Goal: Find specific page/section: Find specific page/section

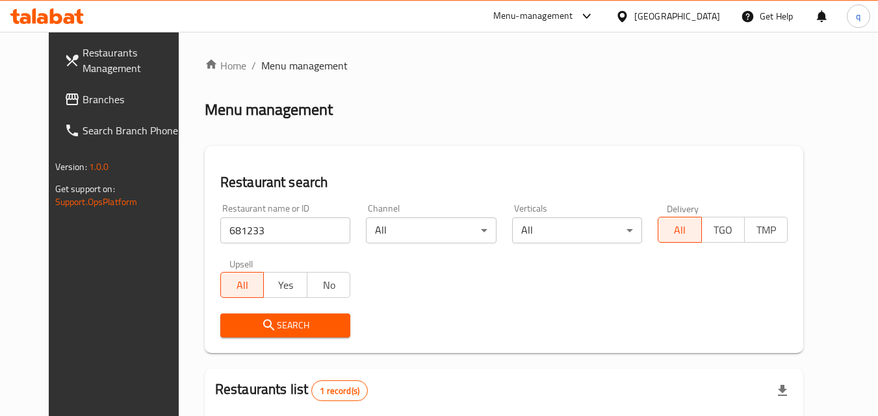
scroll to position [152, 0]
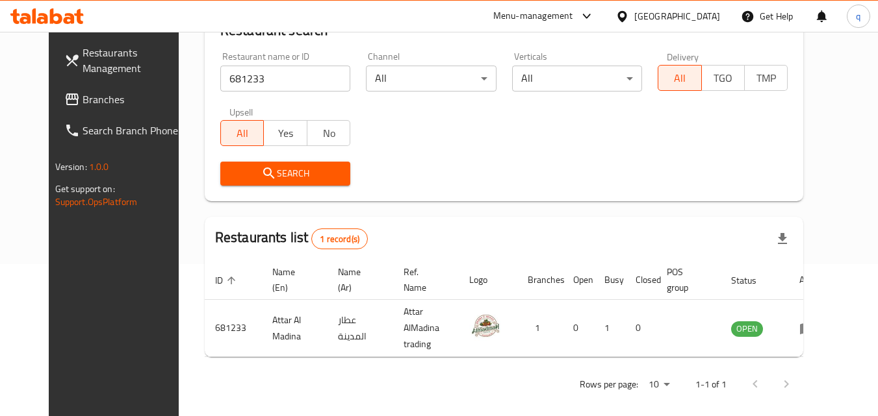
click at [709, 12] on div "[GEOGRAPHIC_DATA]" at bounding box center [677, 16] width 86 height 14
click at [83, 107] on span "Branches" at bounding box center [134, 100] width 103 height 16
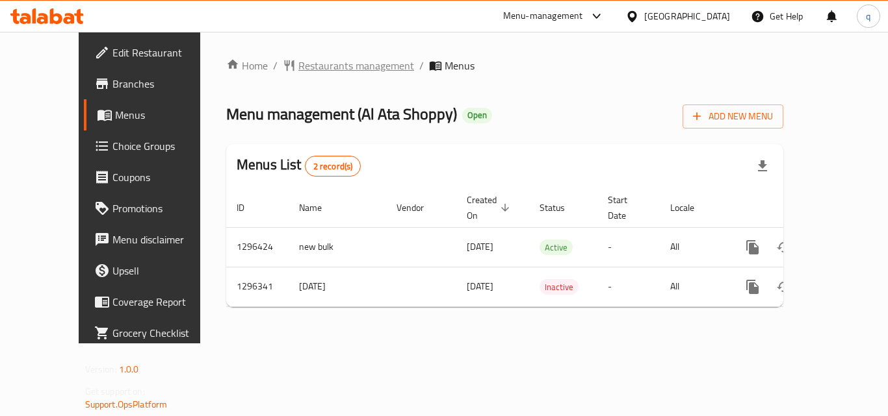
click at [298, 71] on span "Restaurants management" at bounding box center [356, 66] width 116 height 16
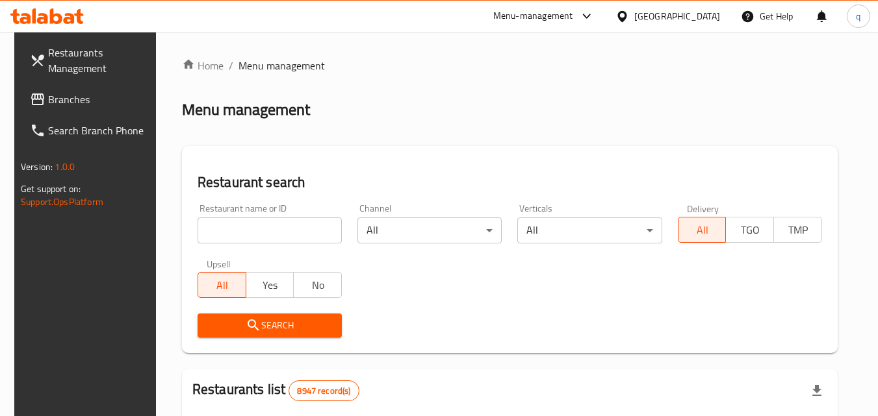
click at [263, 234] on input "search" at bounding box center [270, 231] width 144 height 26
paste input "699902"
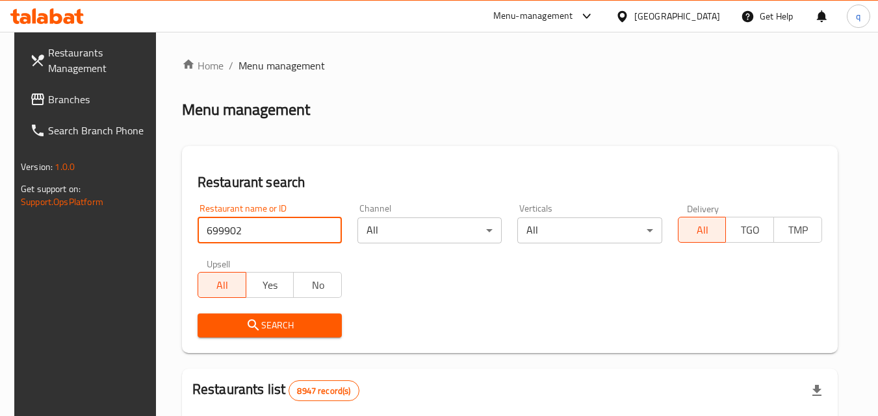
type input "699902"
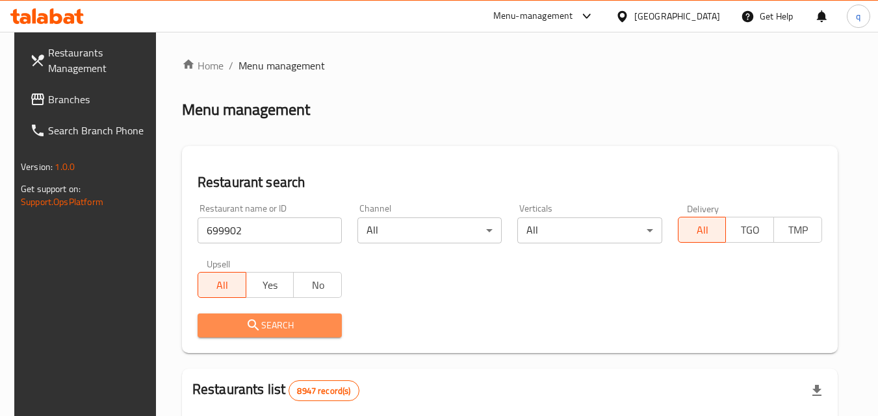
click at [266, 324] on span "Search" at bounding box center [269, 326] width 123 height 16
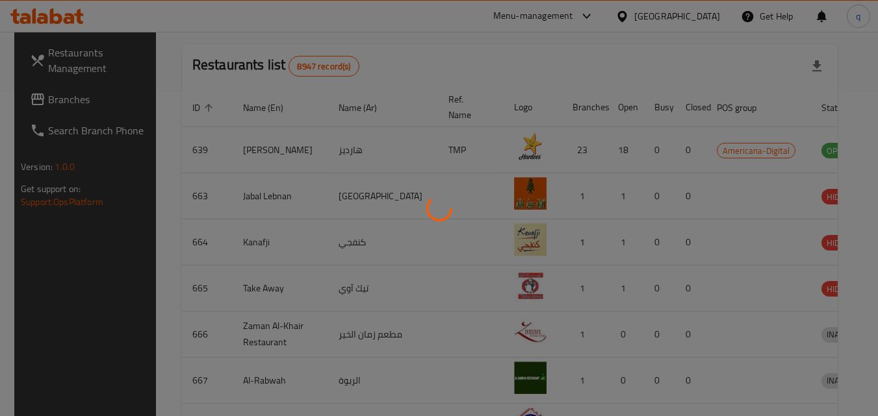
scroll to position [152, 0]
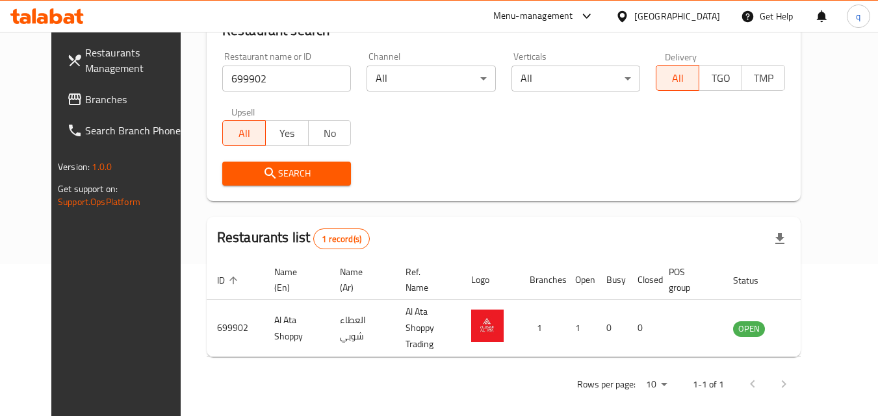
click at [710, 5] on div "[GEOGRAPHIC_DATA]" at bounding box center [667, 16] width 125 height 31
click at [715, 10] on div "[GEOGRAPHIC_DATA]" at bounding box center [677, 16] width 86 height 14
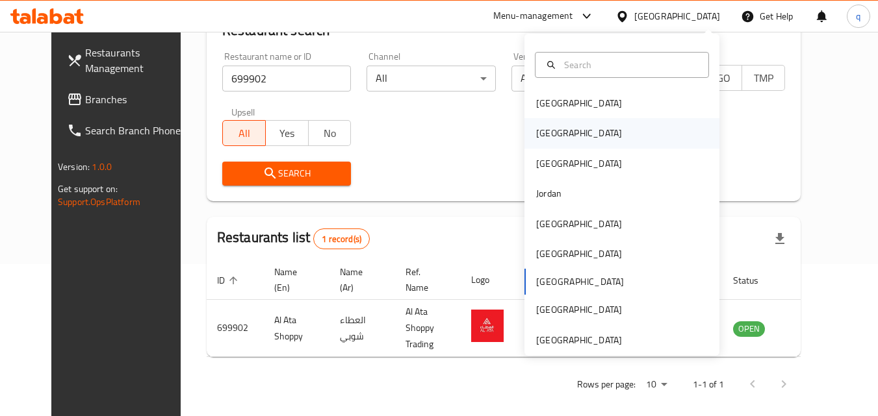
click at [537, 123] on div "[GEOGRAPHIC_DATA]" at bounding box center [579, 133] width 107 height 30
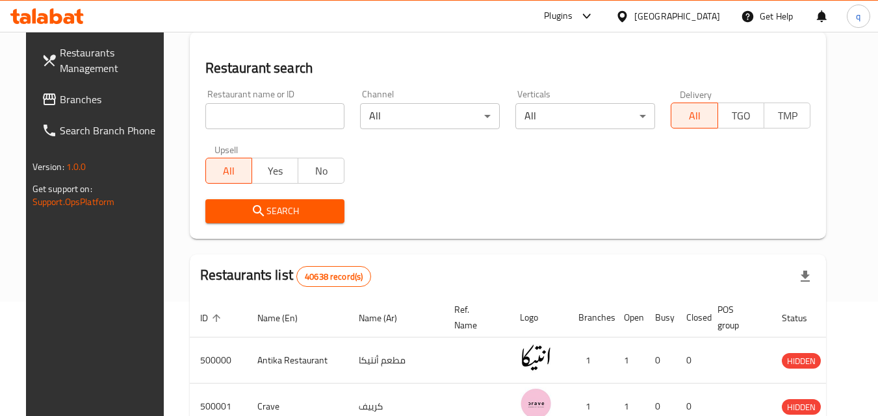
scroll to position [152, 0]
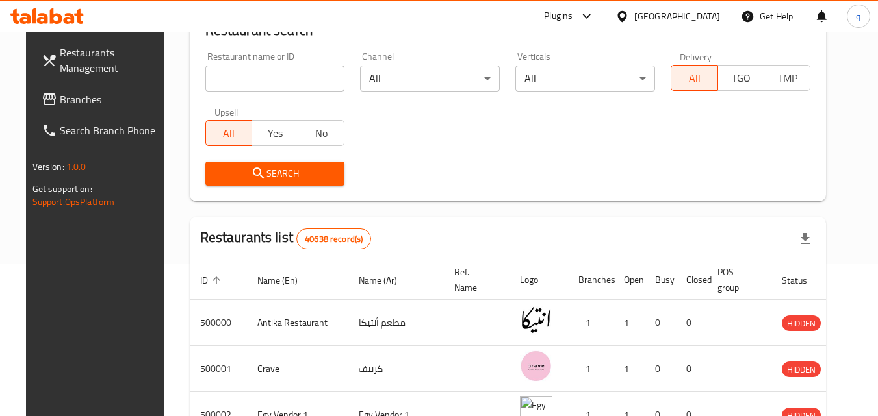
click at [707, 8] on div "[GEOGRAPHIC_DATA]" at bounding box center [667, 16] width 125 height 31
click at [702, 18] on div "[GEOGRAPHIC_DATA]" at bounding box center [677, 16] width 86 height 14
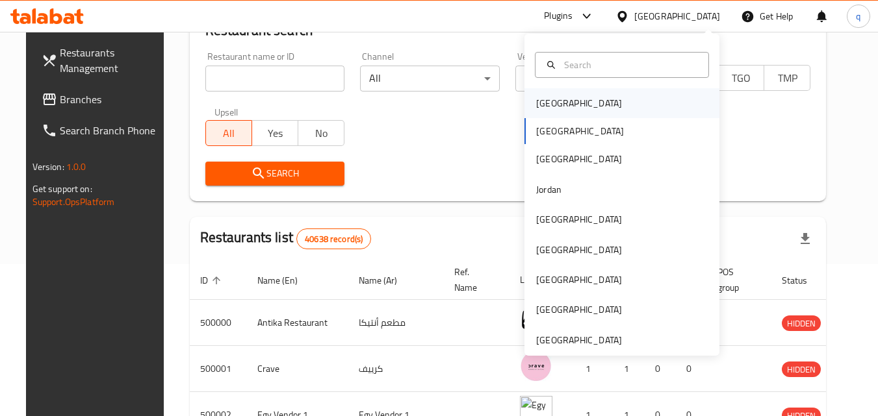
click at [545, 110] on div "[GEOGRAPHIC_DATA]" at bounding box center [579, 103] width 86 height 14
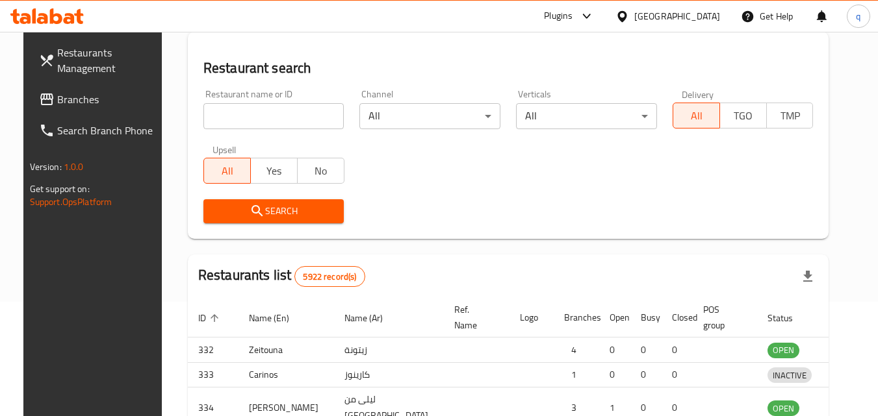
scroll to position [152, 0]
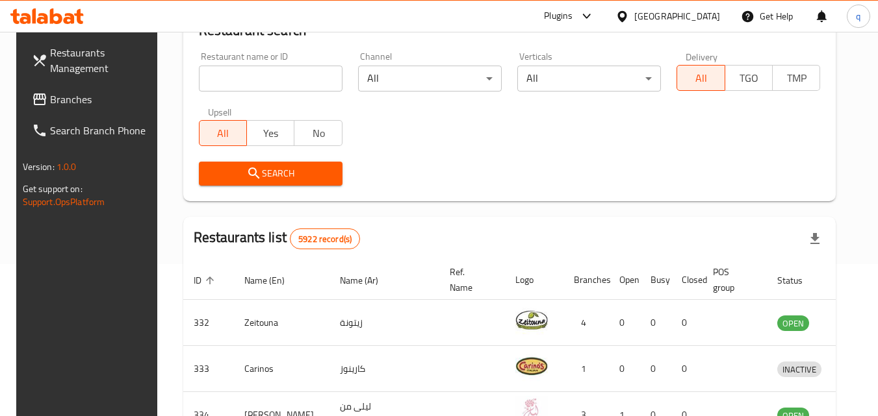
click at [76, 104] on span "Branches" at bounding box center [101, 100] width 103 height 16
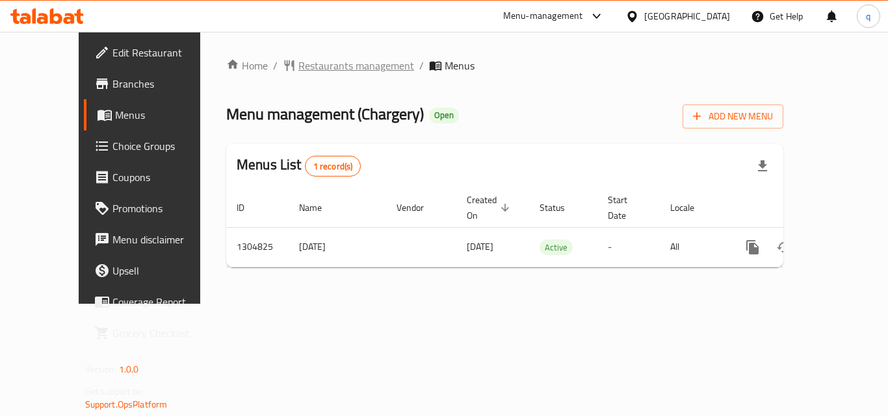
click at [314, 70] on span "Restaurants management" at bounding box center [356, 66] width 116 height 16
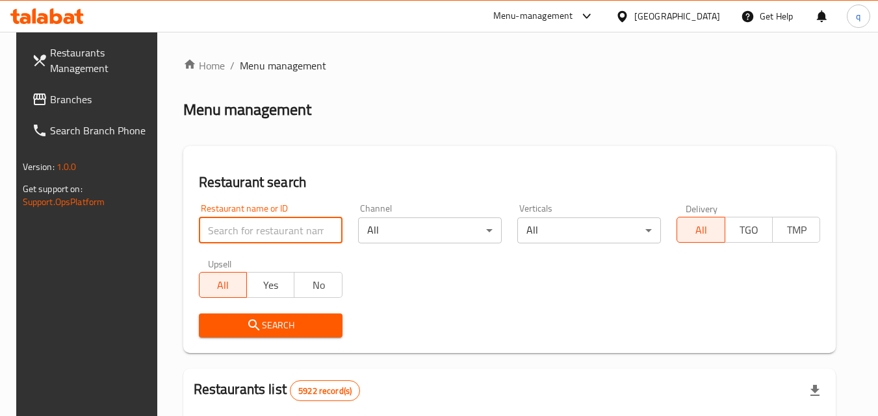
click at [253, 227] on input "search" at bounding box center [271, 231] width 144 height 26
paste input "692727"
type input "692727"
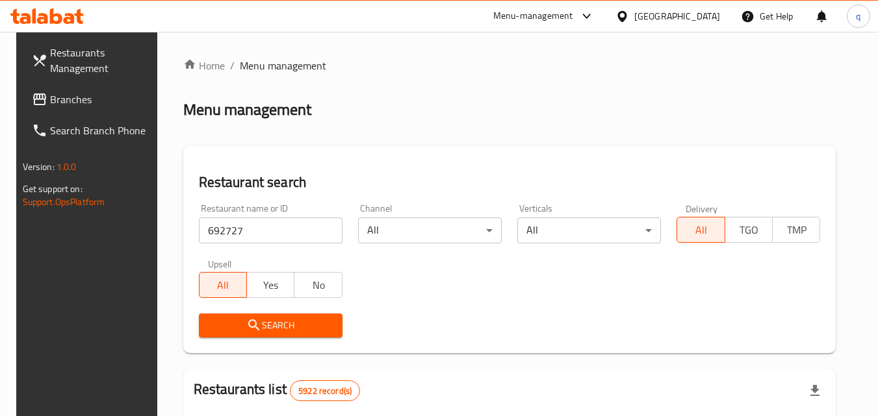
click at [246, 333] on icon "submit" at bounding box center [254, 326] width 16 height 16
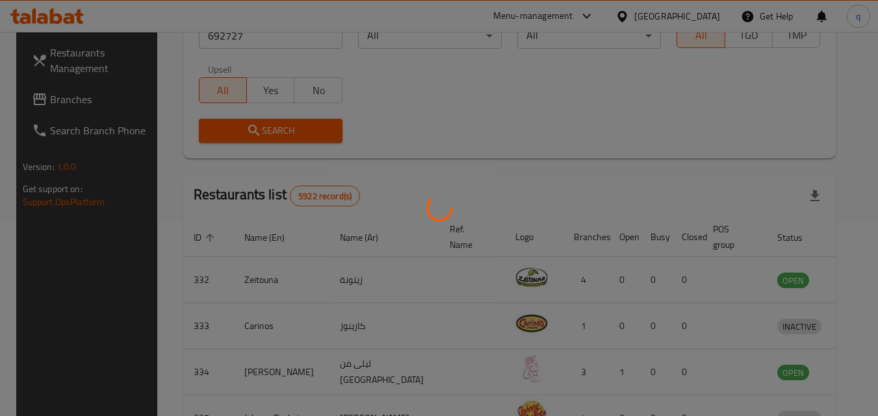
scroll to position [152, 0]
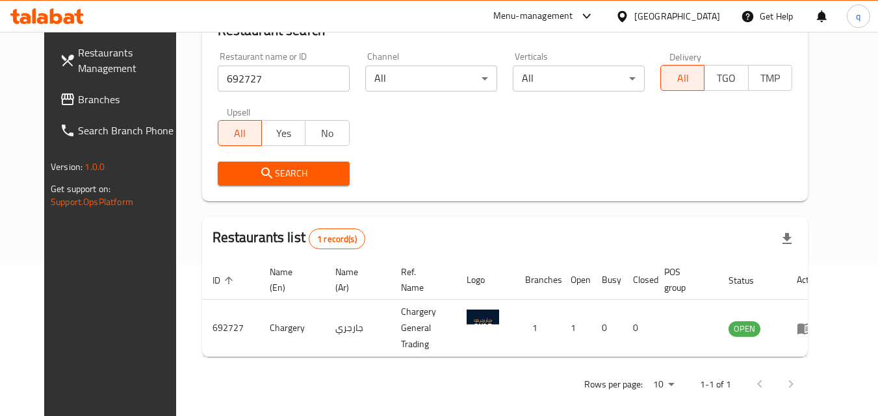
click at [699, 21] on div "[GEOGRAPHIC_DATA]" at bounding box center [677, 16] width 86 height 14
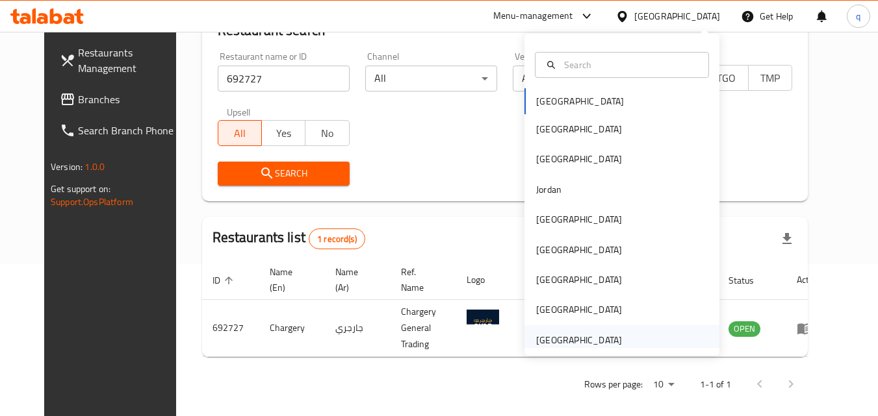
click at [569, 334] on div "[GEOGRAPHIC_DATA]" at bounding box center [579, 340] width 86 height 14
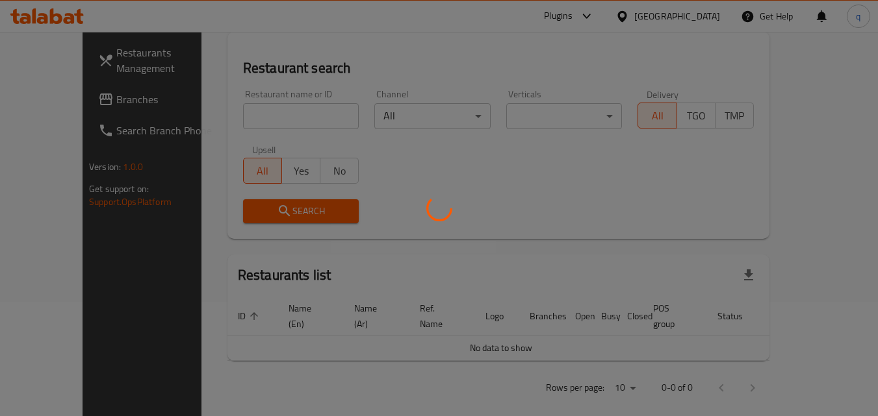
scroll to position [152, 0]
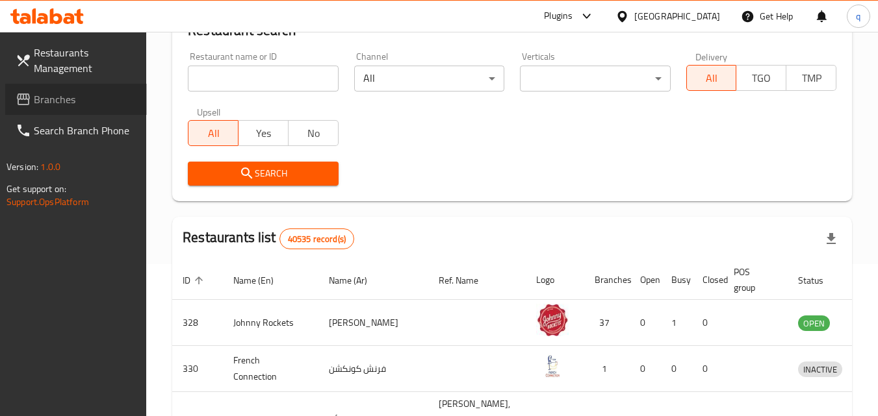
click at [55, 92] on span "Branches" at bounding box center [85, 100] width 103 height 16
